Goal: Find specific page/section: Find specific page/section

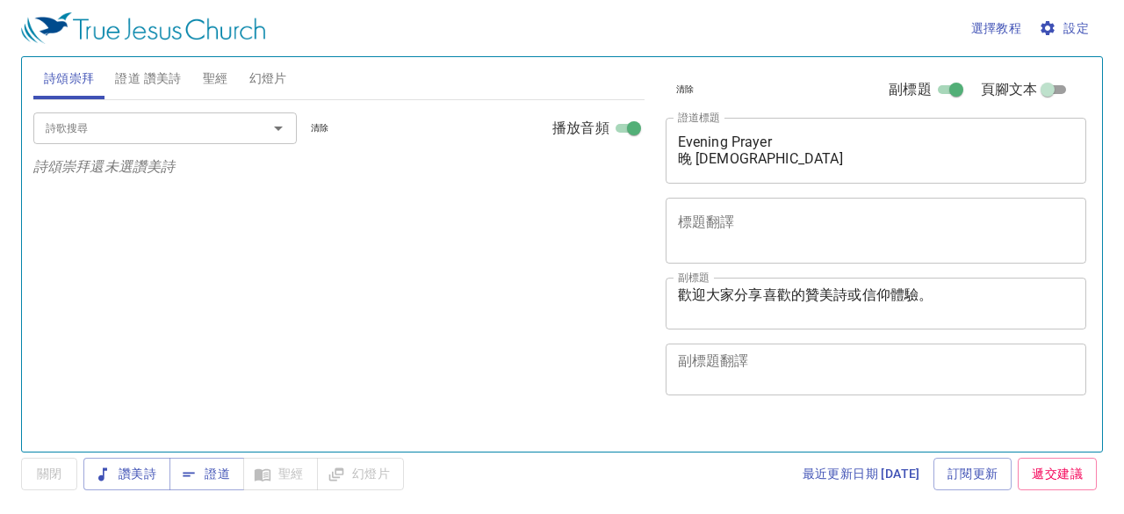
select select "1"
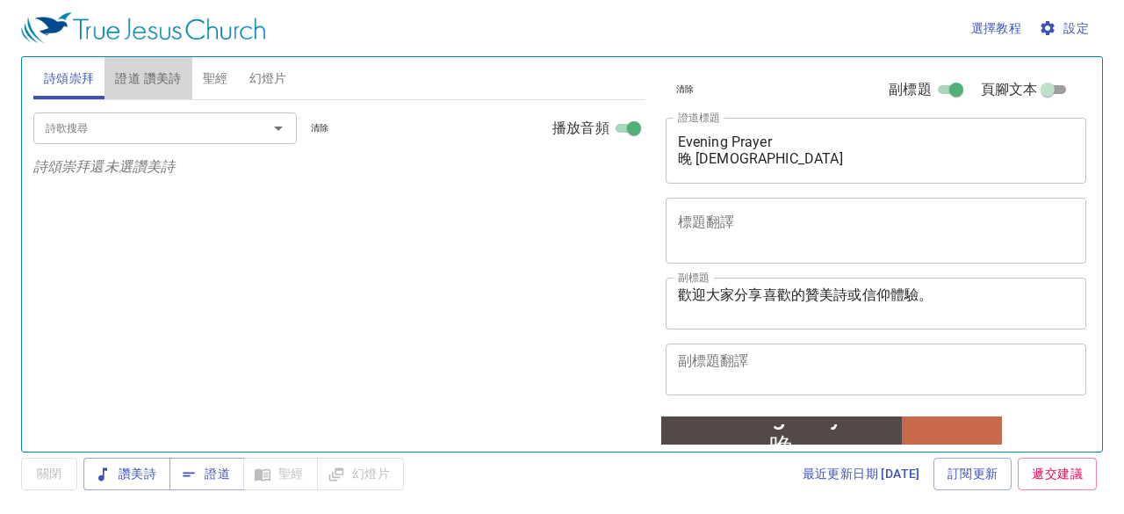
click at [168, 78] on span "證道 讚美詩" at bounding box center [148, 79] width 66 height 22
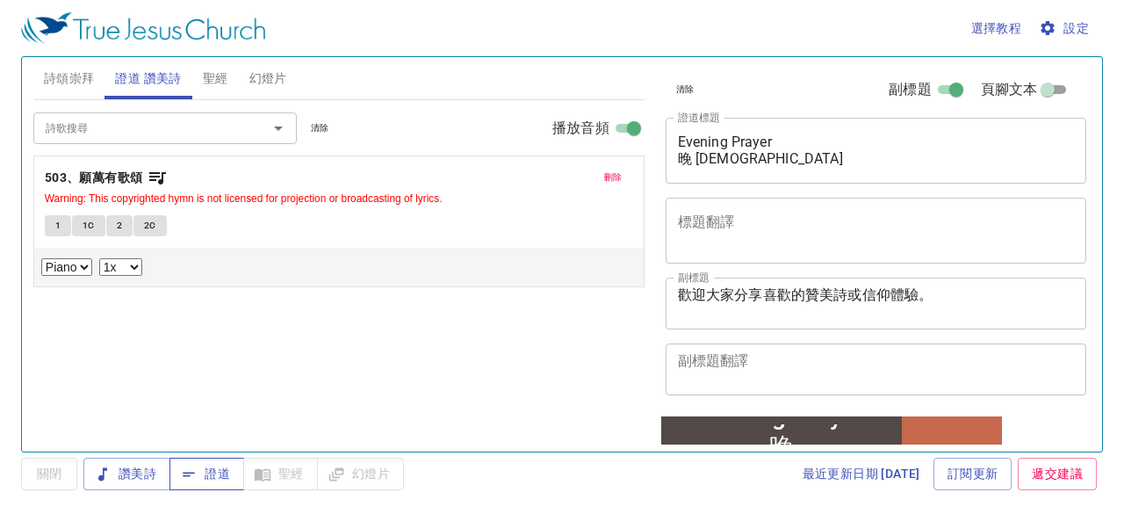
click at [213, 480] on span "證道" at bounding box center [207, 474] width 47 height 22
